Goal: Find specific page/section: Find specific page/section

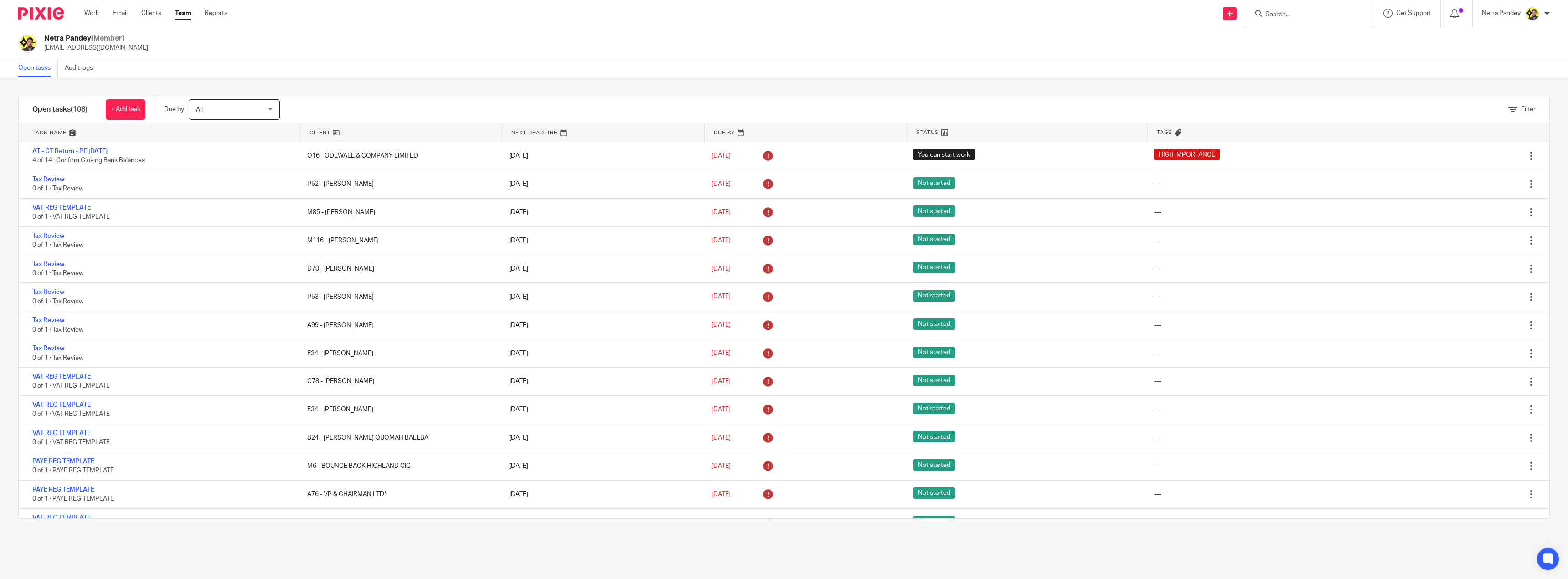
click at [1278, 10] on form at bounding box center [1313, 13] width 97 height 12
click at [1281, 15] on input "Search" at bounding box center [1305, 15] width 82 height 8
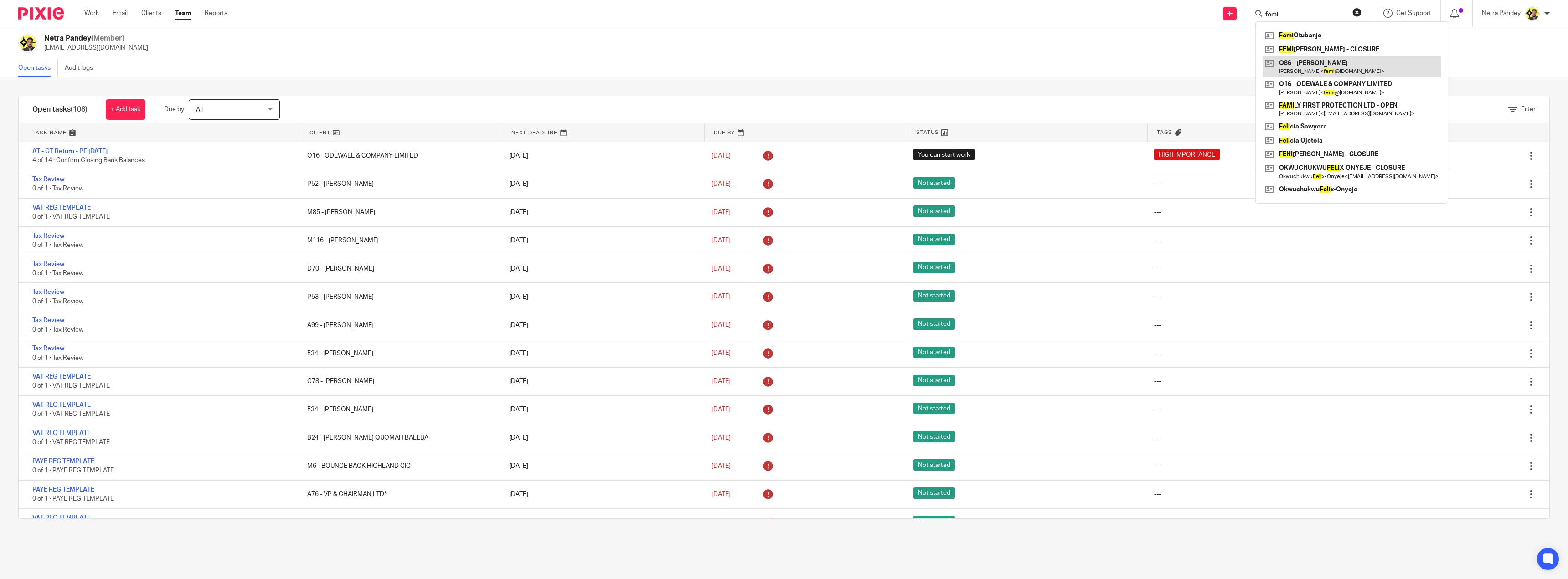
type input "femi"
click at [1356, 66] on link at bounding box center [1351, 67] width 178 height 21
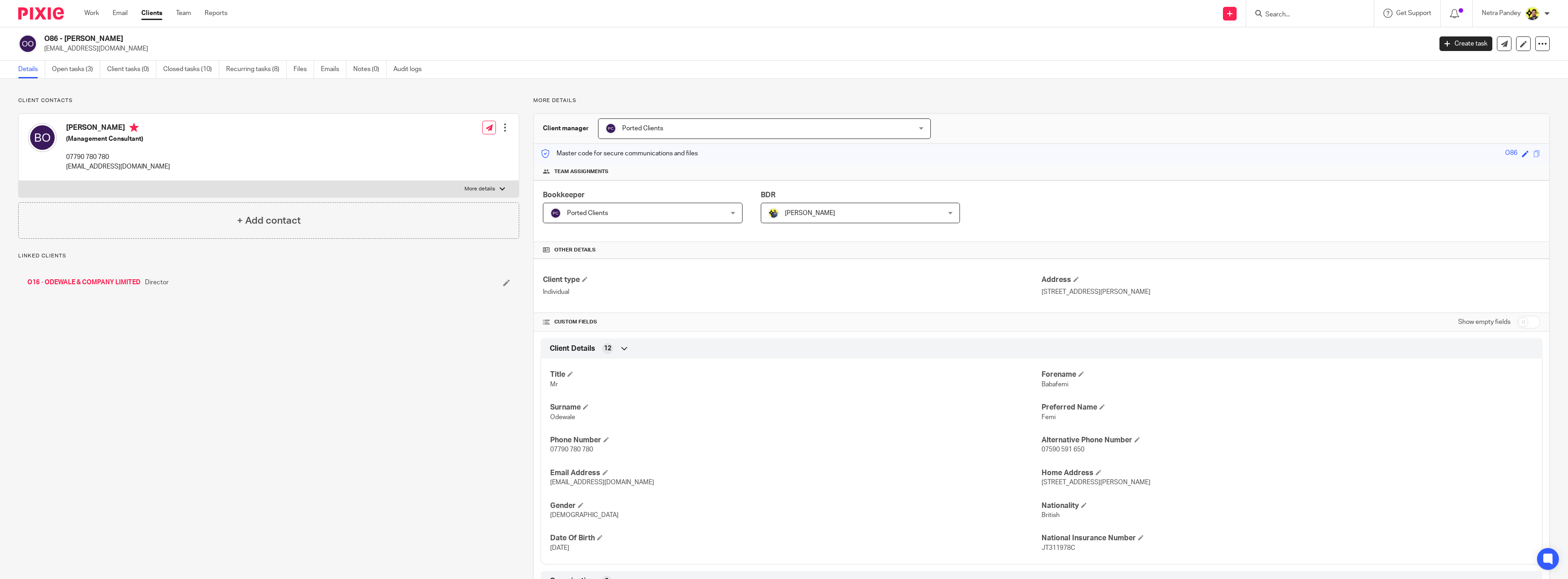
click at [94, 155] on p "07790 780 780" at bounding box center [118, 157] width 104 height 9
copy div "07790 780 780"
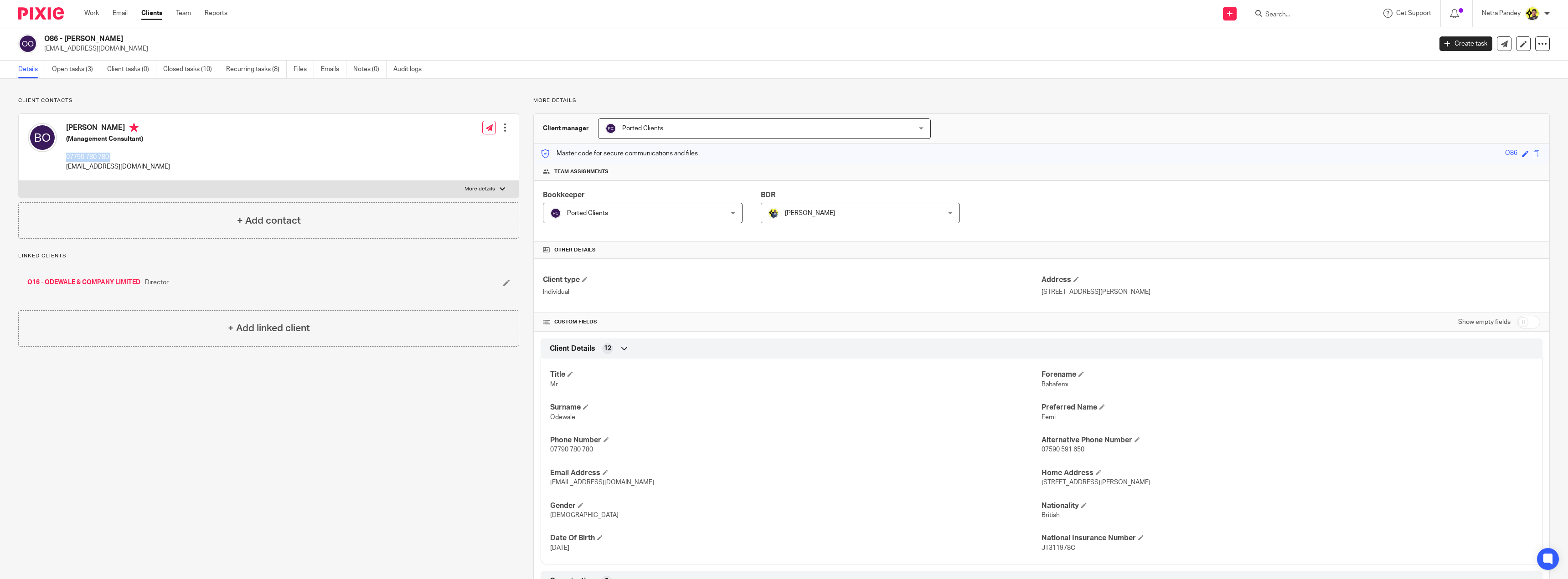
click at [90, 281] on link "O16 - ODEWALE & COMPANY LIMITED" at bounding box center [84, 282] width 113 height 9
click at [69, 71] on link "Open tasks (3)" at bounding box center [75, 69] width 48 height 18
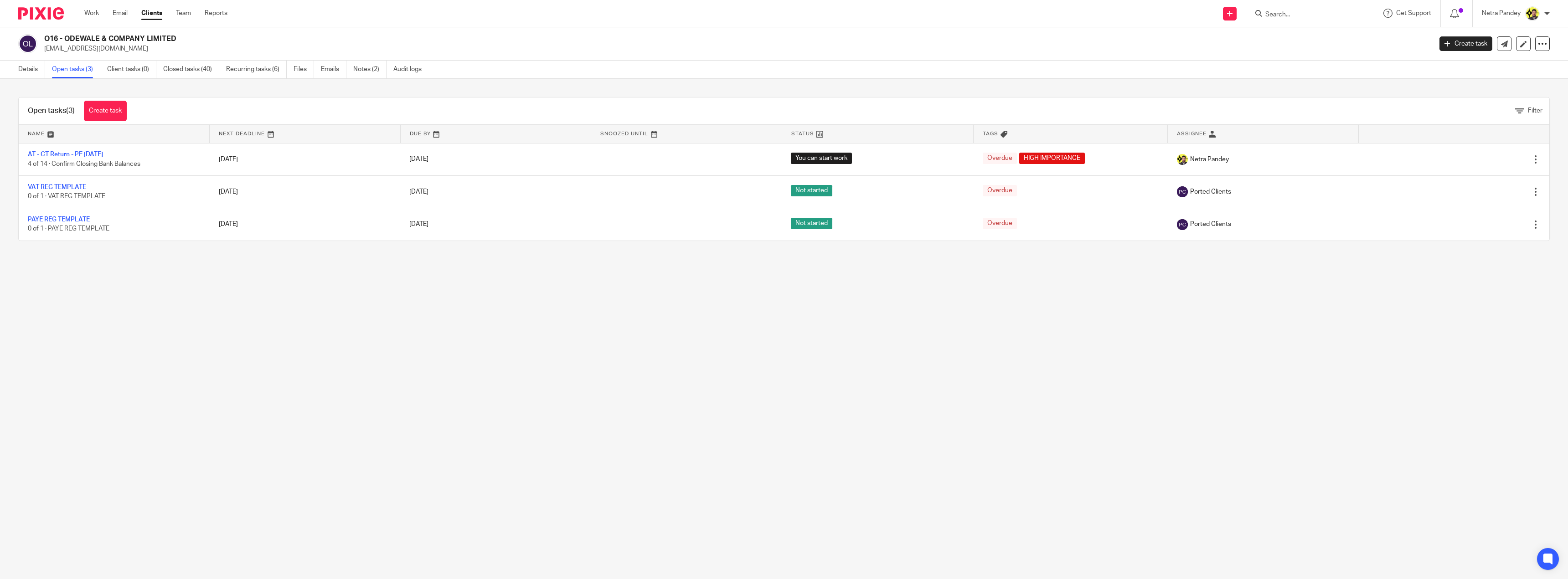
click at [668, 483] on main "O16 - ODEWALE & COMPANY LIMITED femi@odewale.com Create task Update from Compan…" at bounding box center [784, 290] width 1568 height 579
click at [41, 66] on link "Details" at bounding box center [32, 69] width 27 height 18
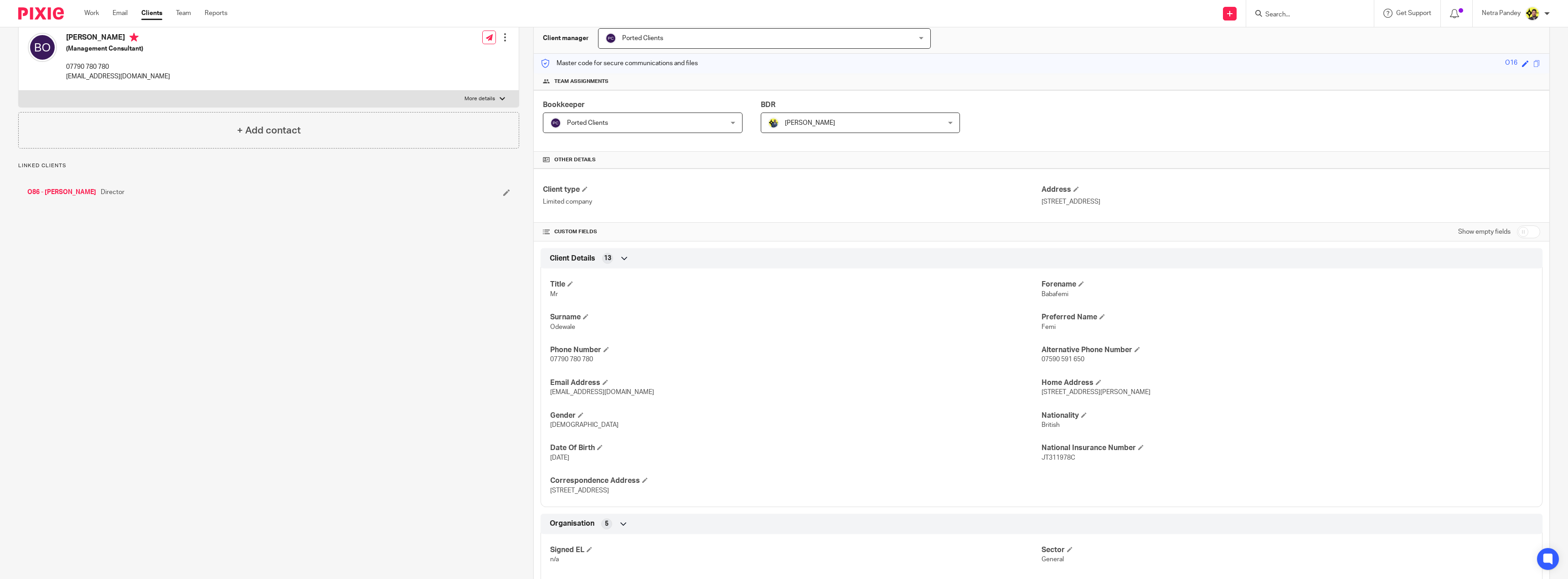
scroll to position [91, 0]
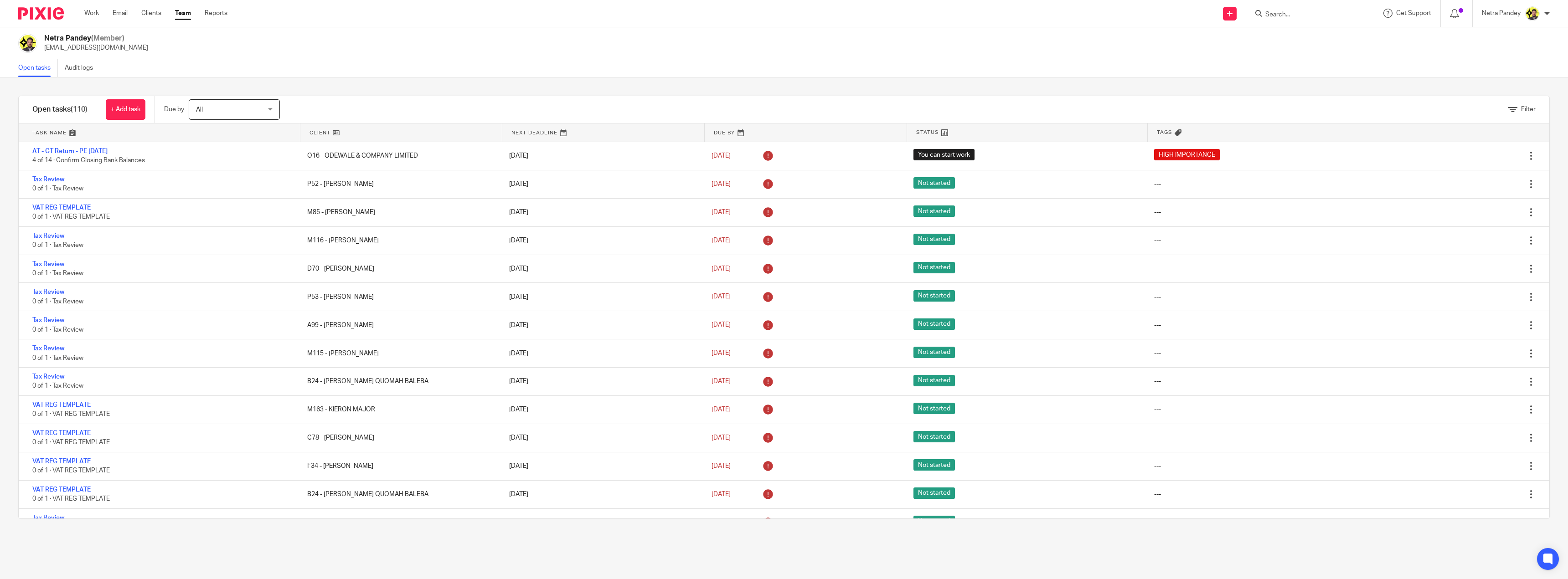
click at [1282, 12] on input "Search" at bounding box center [1305, 15] width 82 height 8
type input "ACDC3PO Ltd"
click at [1298, 39] on link at bounding box center [1339, 39] width 154 height 21
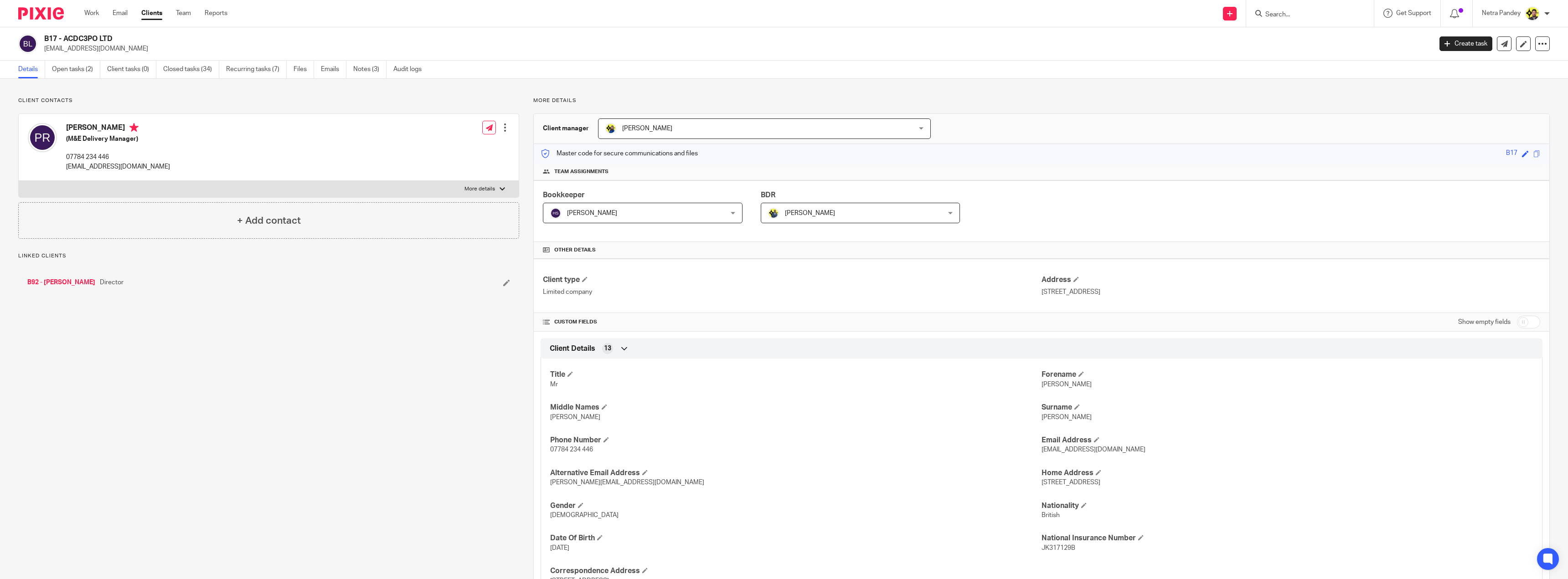
scroll to position [91, 0]
